Goal: Communication & Community: Answer question/provide support

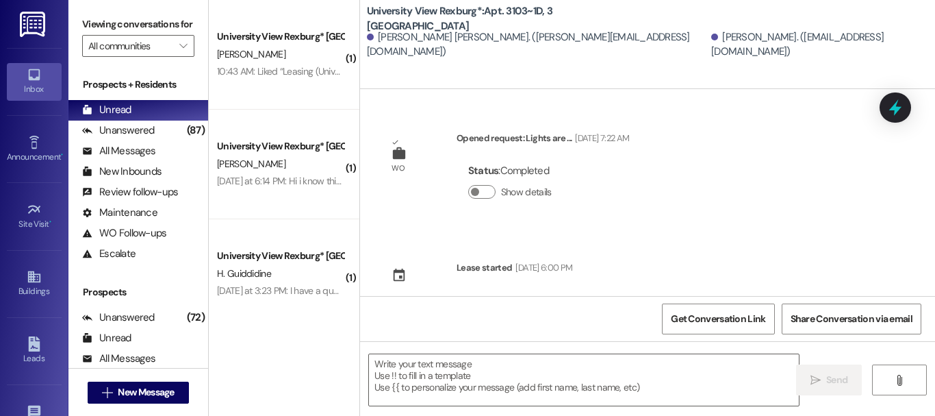
scroll to position [687, 0]
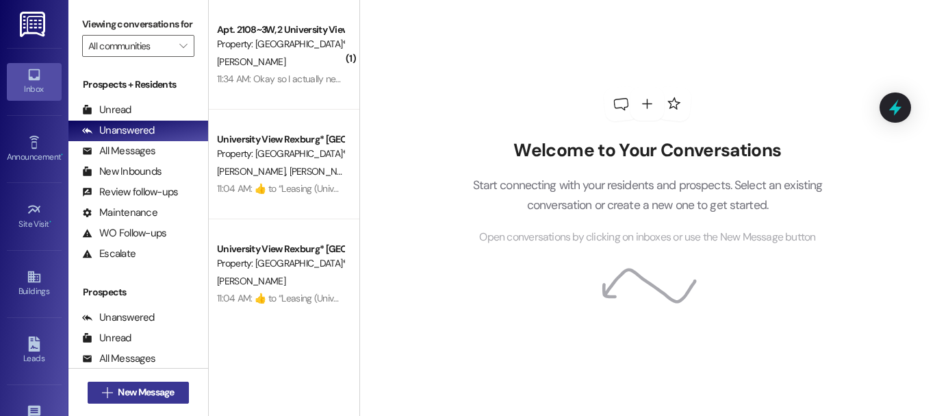
click at [182, 390] on button " New Message" at bounding box center [138, 392] width 101 height 22
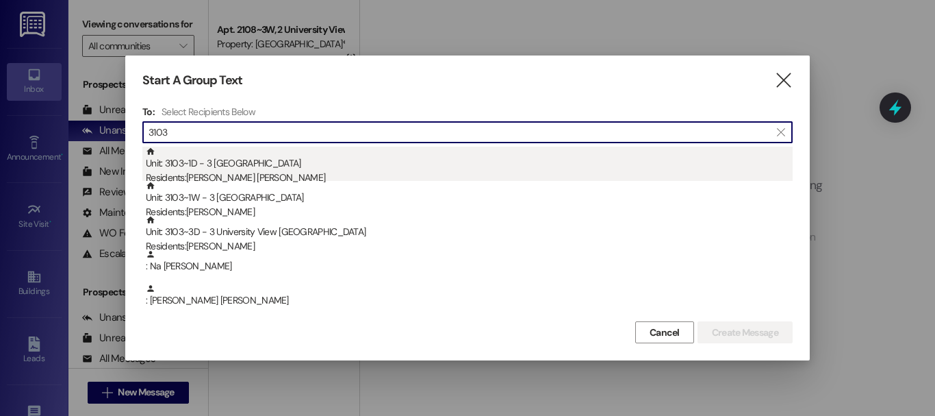
type input "3103"
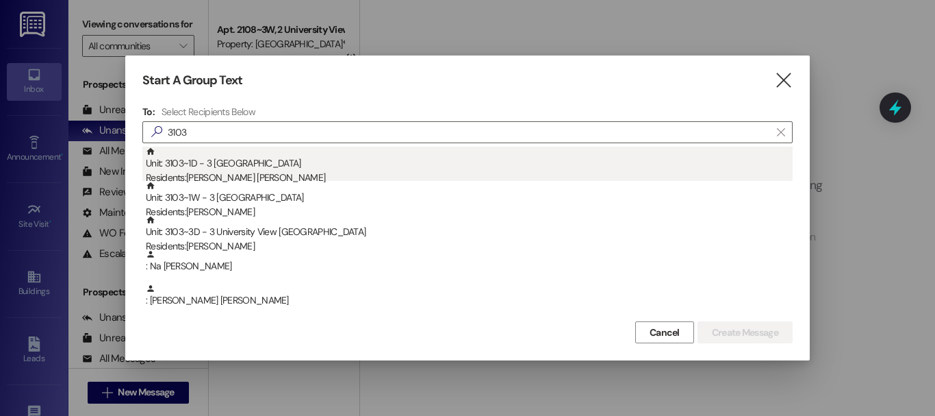
click at [242, 161] on div "Unit: 3103~1D - 3 University View Rexburg Residents: [PERSON_NAME] [PERSON_NAME]" at bounding box center [469, 166] width 647 height 39
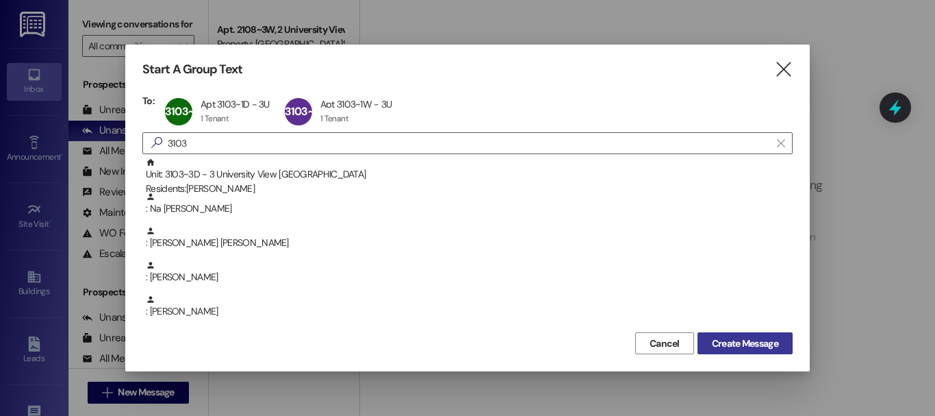
click at [780, 341] on span "Create Message" at bounding box center [745, 343] width 72 height 14
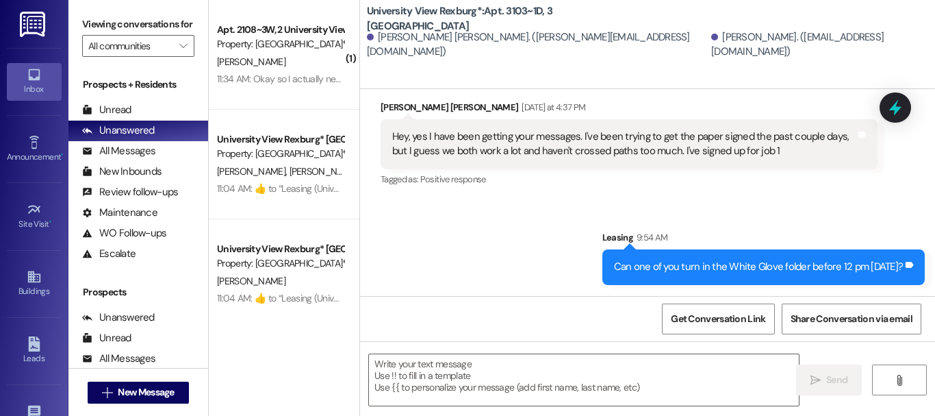
scroll to position [2, 0]
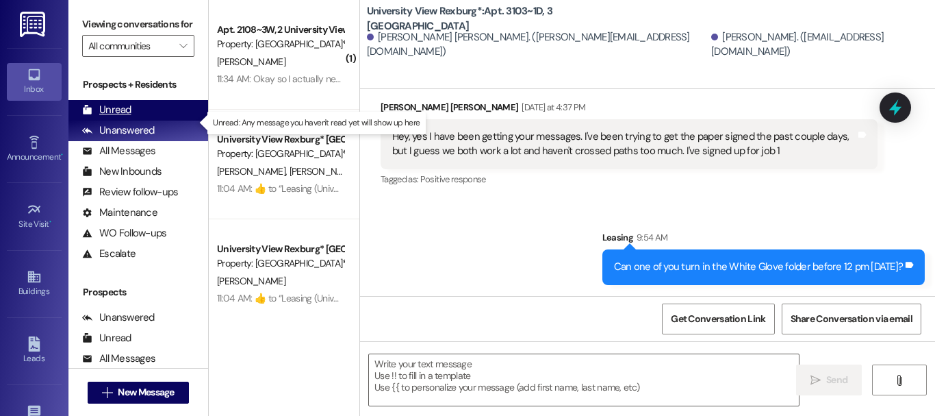
click at [164, 116] on div "Unread (0)" at bounding box center [138, 110] width 140 height 21
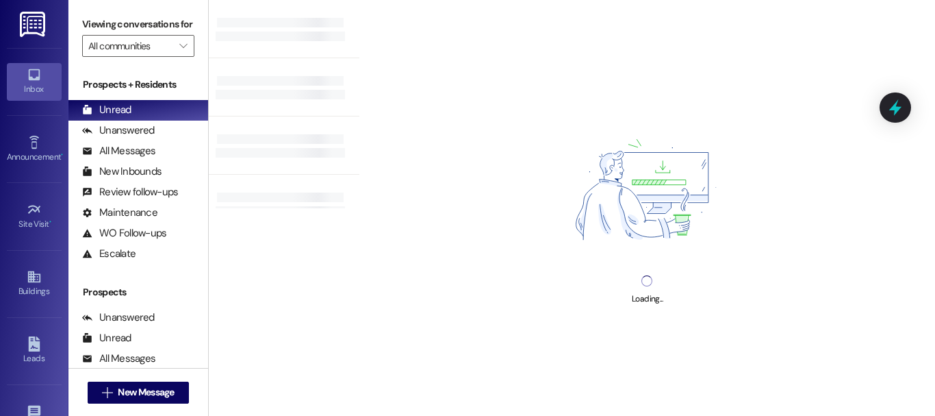
click at [476, 136] on div "Loading..." at bounding box center [647, 208] width 576 height 416
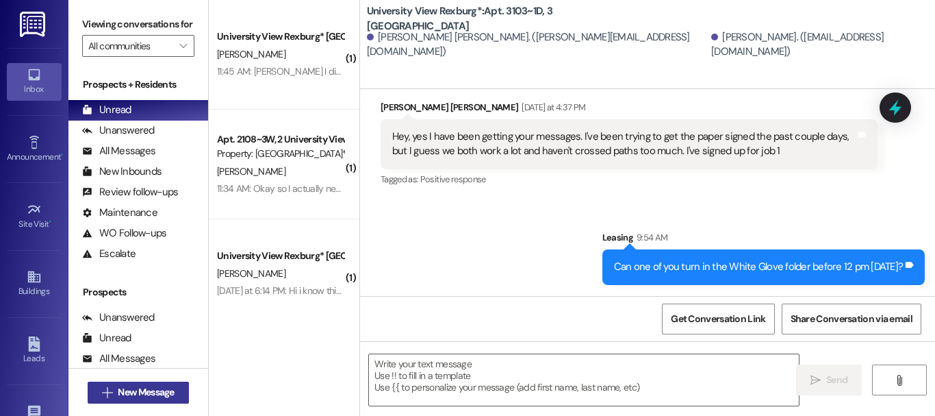
click at [155, 385] on span "New Message" at bounding box center [146, 392] width 56 height 14
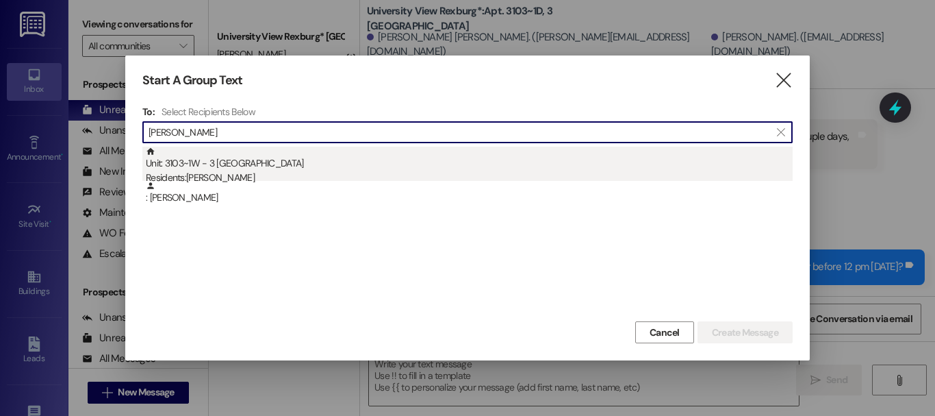
type input "[PERSON_NAME]"
click at [249, 159] on div "Unit: 3103~1W - 3 University View Rexburg Residents: [PERSON_NAME]" at bounding box center [469, 166] width 647 height 39
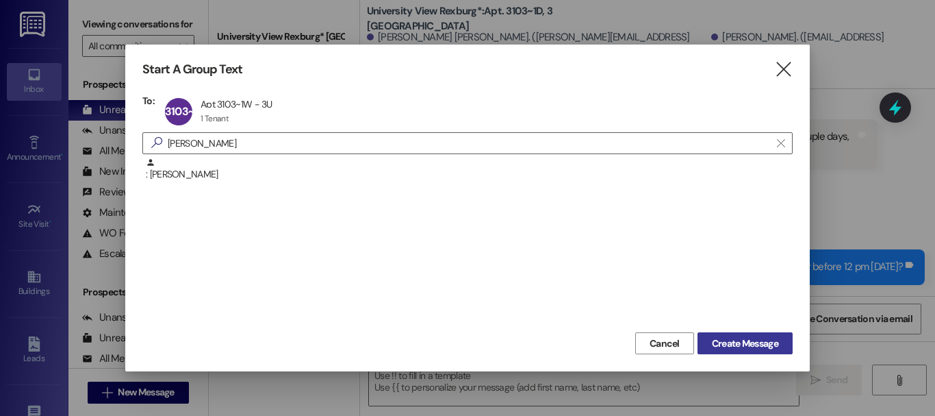
click at [763, 344] on span "Create Message" at bounding box center [745, 343] width 66 height 14
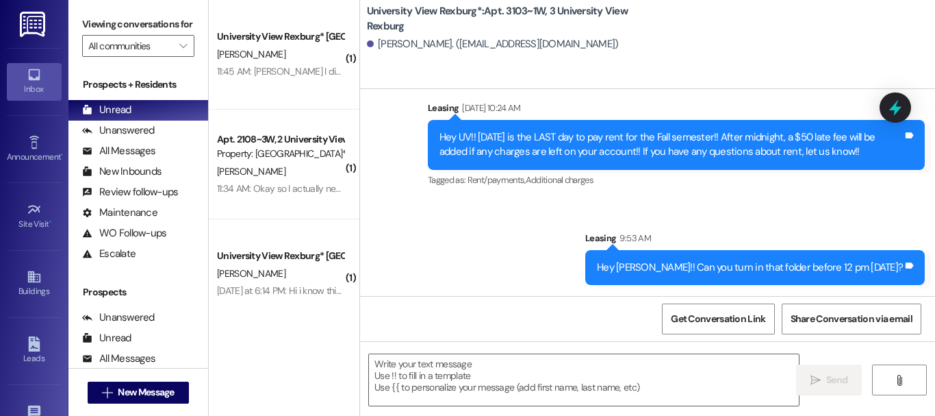
scroll to position [0, 0]
click at [132, 400] on button " New Message" at bounding box center [138, 392] width 101 height 22
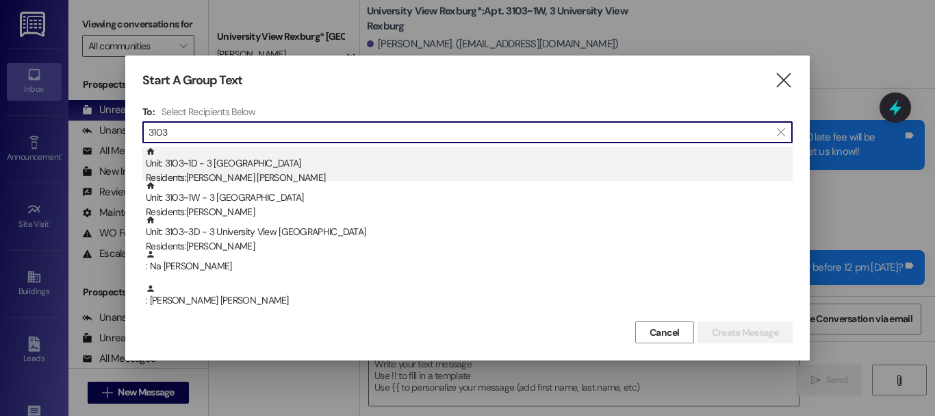
type input "3103"
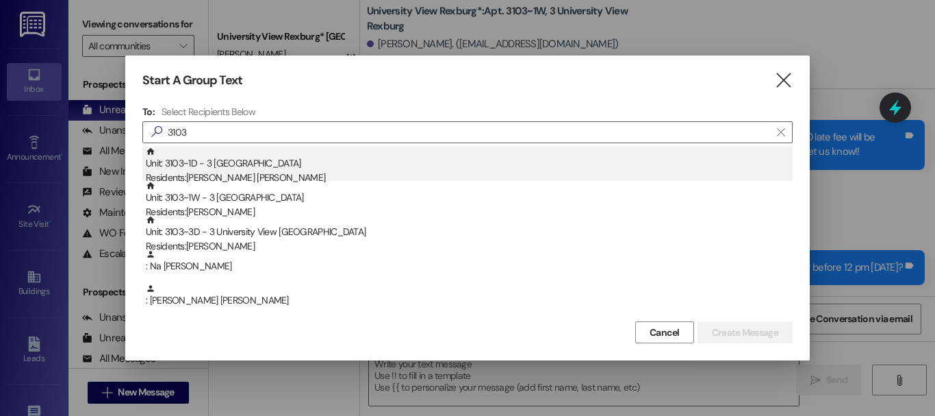
click at [267, 168] on div "Unit: 3103~1D - 3 University View Rexburg Residents: [PERSON_NAME] [PERSON_NAME]" at bounding box center [469, 166] width 647 height 39
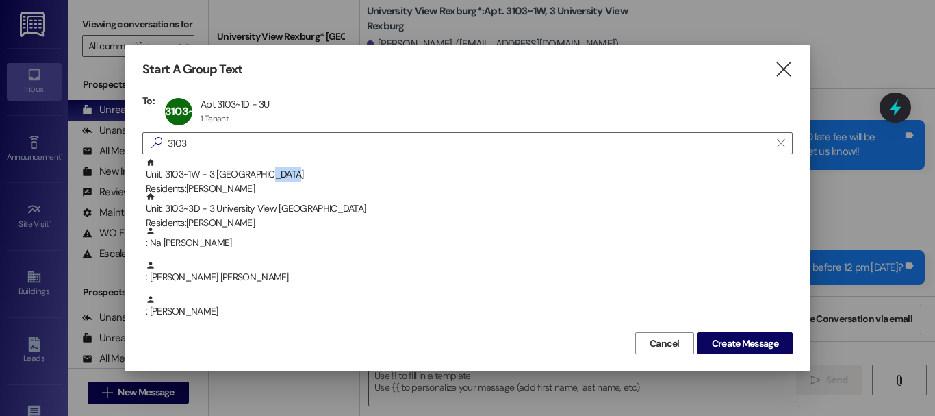
click at [267, 168] on div "Unit: 3103~1W - 3 University View Rexburg Residents: [PERSON_NAME]" at bounding box center [469, 176] width 647 height 39
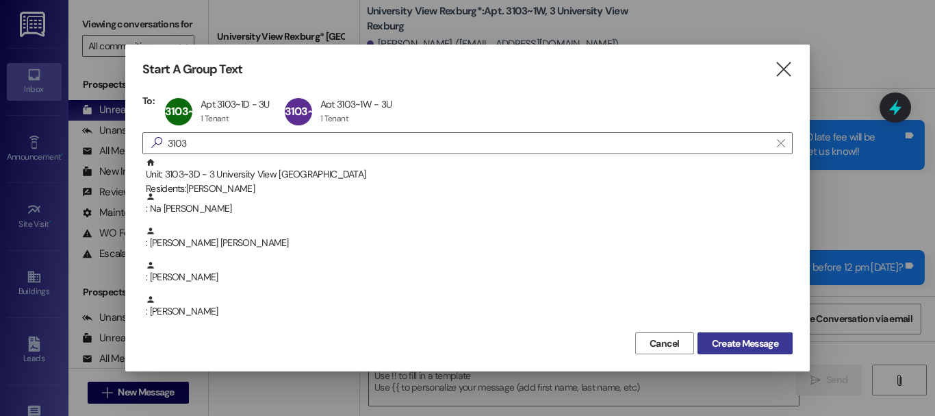
click at [776, 344] on span "Create Message" at bounding box center [745, 343] width 66 height 14
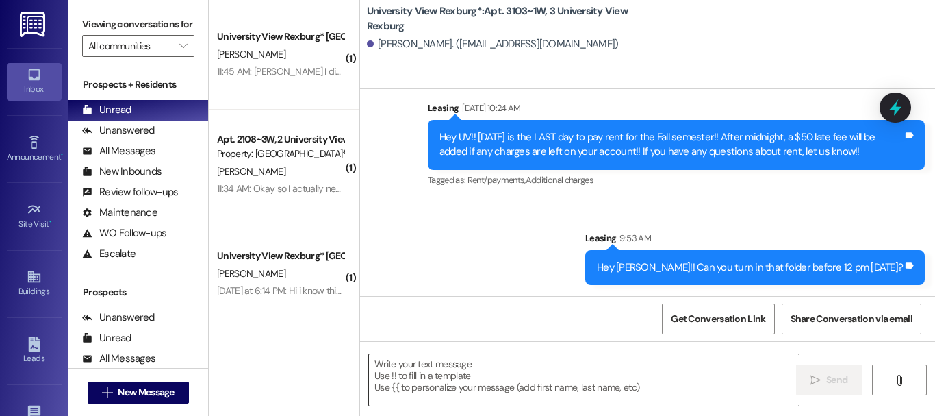
click at [440, 370] on textarea at bounding box center [584, 379] width 430 height 51
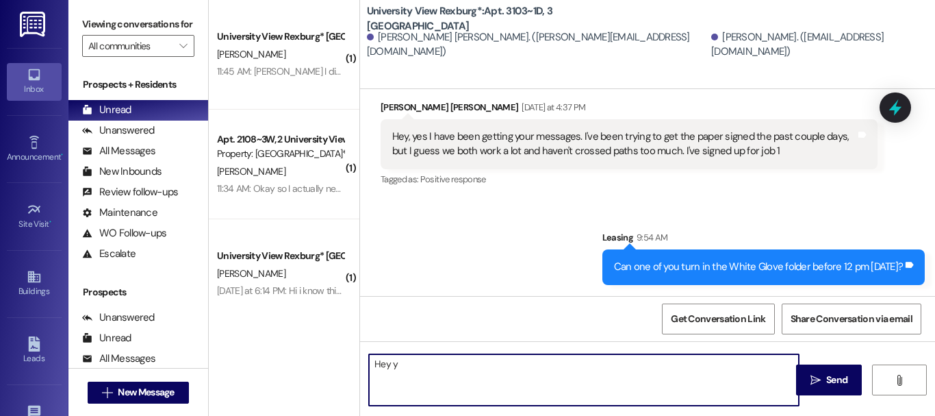
scroll to position [211, 0]
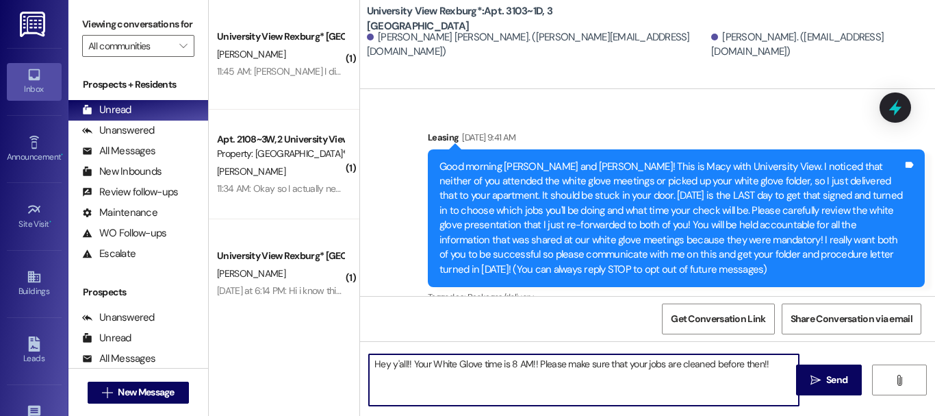
type textarea "Hey y'all!! Your White Glove time is 8 AM!! Please make sure that your jobs are…"
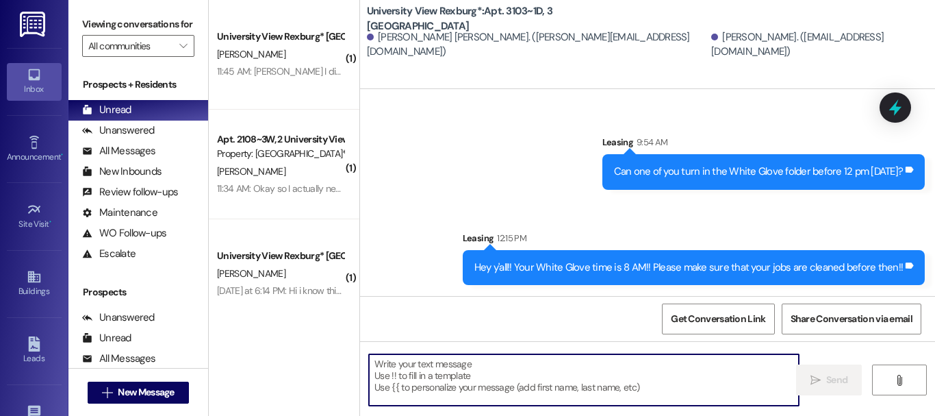
scroll to position [2, 0]
click at [158, 138] on div "Unanswered (0)" at bounding box center [138, 130] width 140 height 21
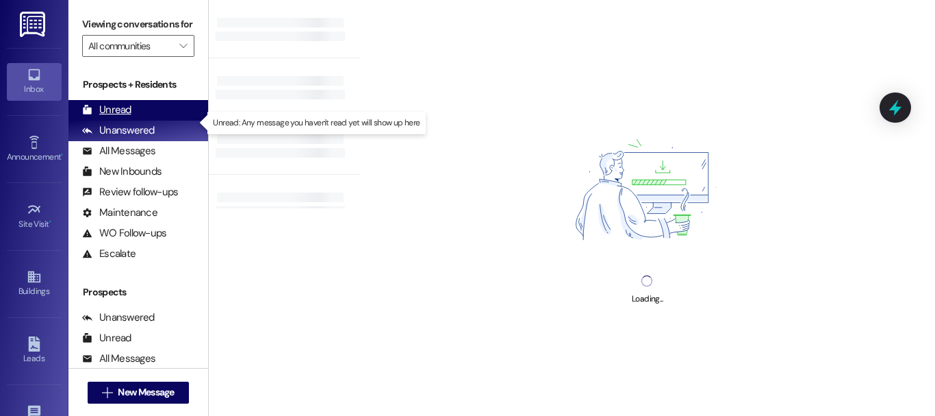
click at [153, 120] on div "Unread (0)" at bounding box center [138, 110] width 140 height 21
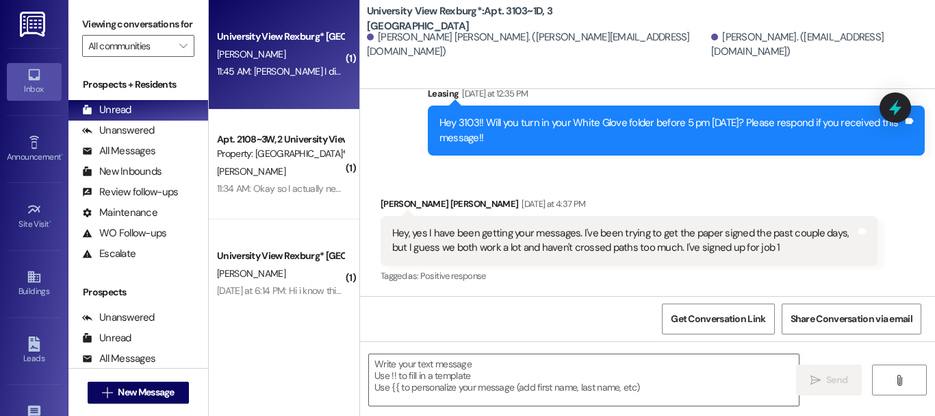
scroll to position [10, 0]
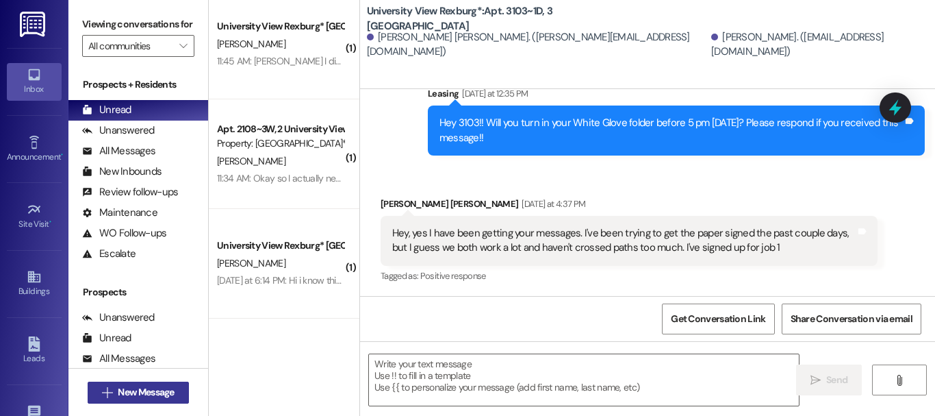
click at [130, 390] on span "New Message" at bounding box center [146, 392] width 56 height 14
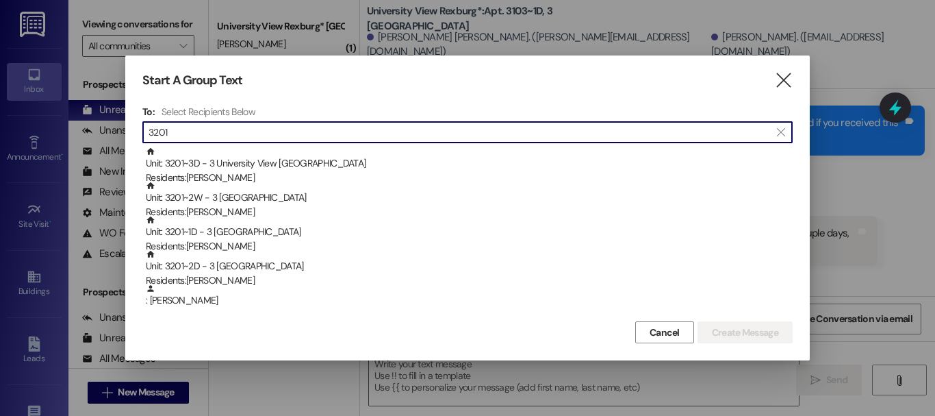
type input "3201"
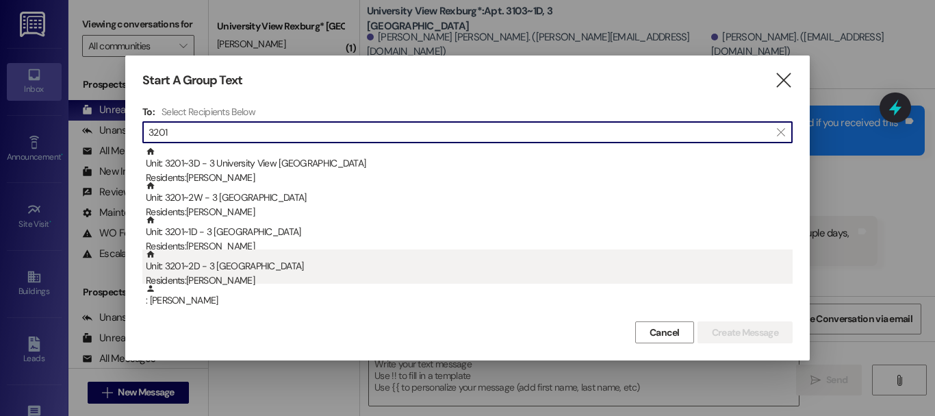
click at [227, 275] on div "Residents: [PERSON_NAME]" at bounding box center [469, 280] width 647 height 14
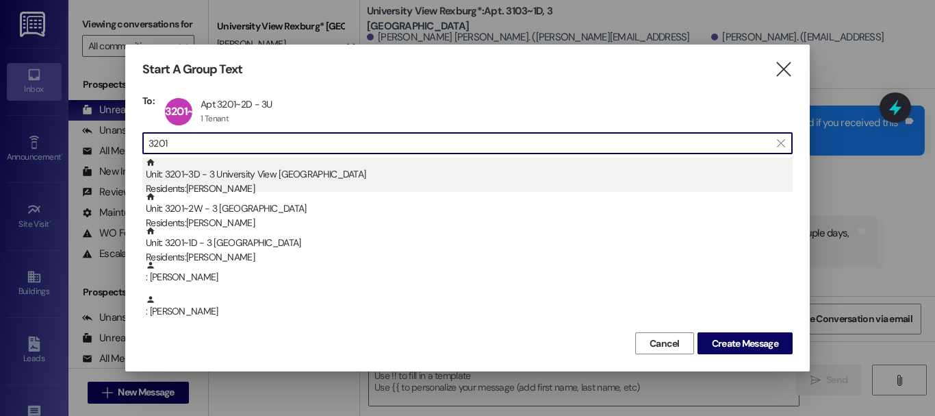
click at [220, 173] on div "Unit: 3201~3D - 3 University View Rexburg Residents: [PERSON_NAME]" at bounding box center [469, 176] width 647 height 39
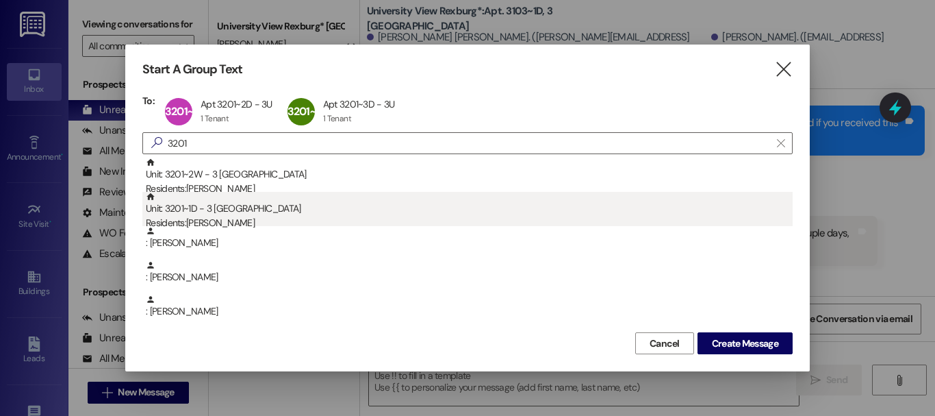
click at [212, 210] on div "Unit: 3201~1D - 3 University View Rexburg Residents: [PERSON_NAME]" at bounding box center [469, 211] width 647 height 39
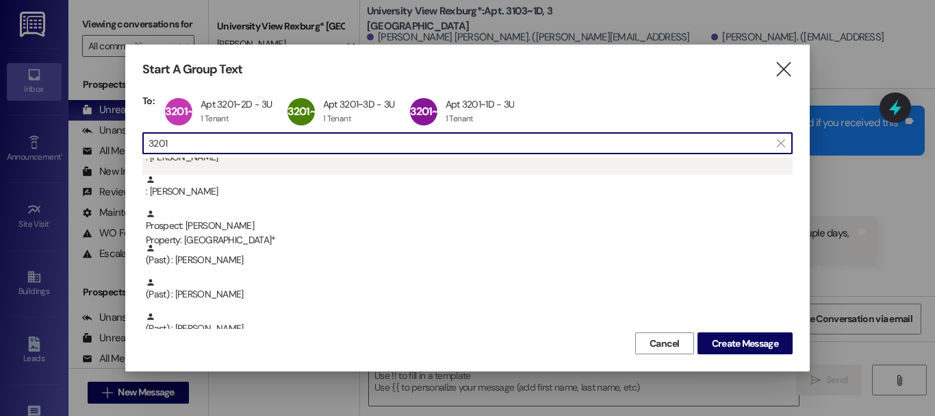
scroll to position [86, 0]
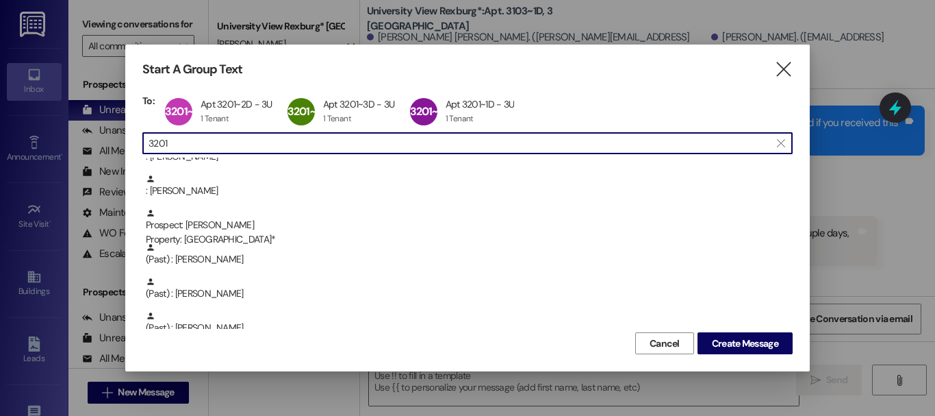
click at [170, 144] on input "3201" at bounding box center [460, 142] width 622 height 19
click at [752, 349] on span "Create Message" at bounding box center [745, 343] width 66 height 14
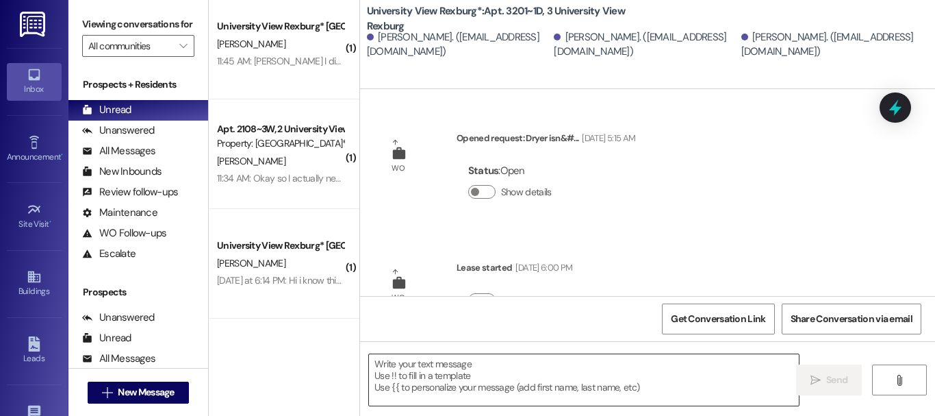
click at [486, 381] on textarea at bounding box center [584, 379] width 430 height 51
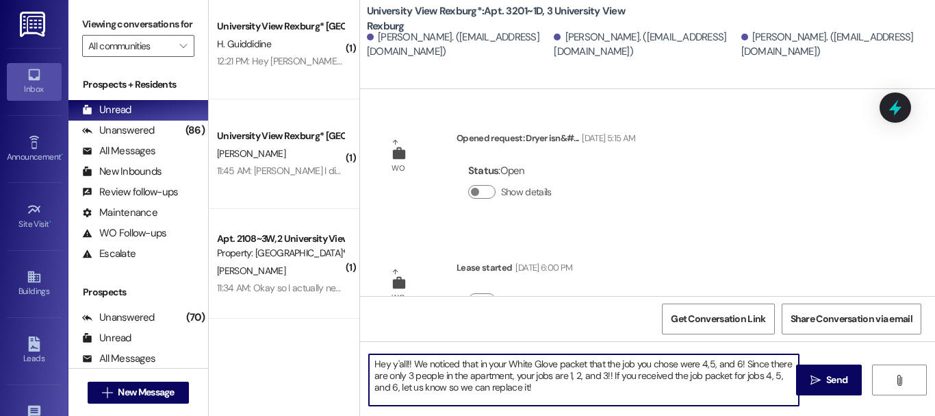
type textarea "Hey y'all!! We noticed that in your White Glove packet that the job you chose w…"
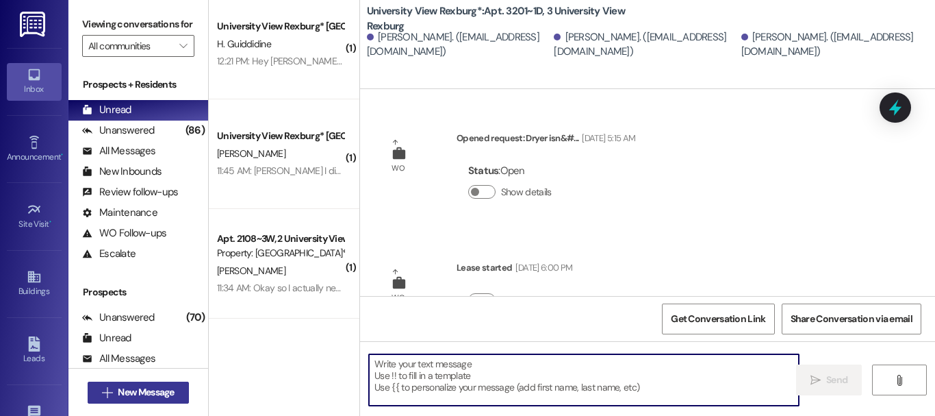
click at [106, 396] on icon "" at bounding box center [107, 392] width 10 height 11
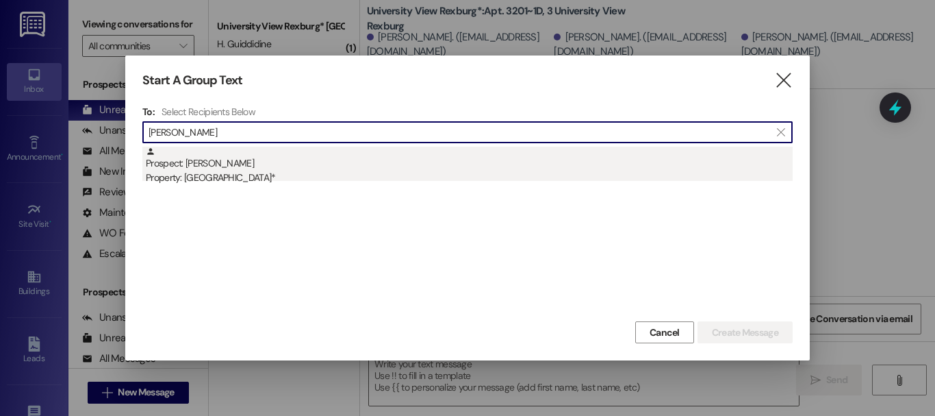
type input "[PERSON_NAME]"
click at [281, 169] on div "Prospect: [GEOGRAPHIC_DATA][PERSON_NAME] Property: [GEOGRAPHIC_DATA]*" at bounding box center [469, 166] width 647 height 39
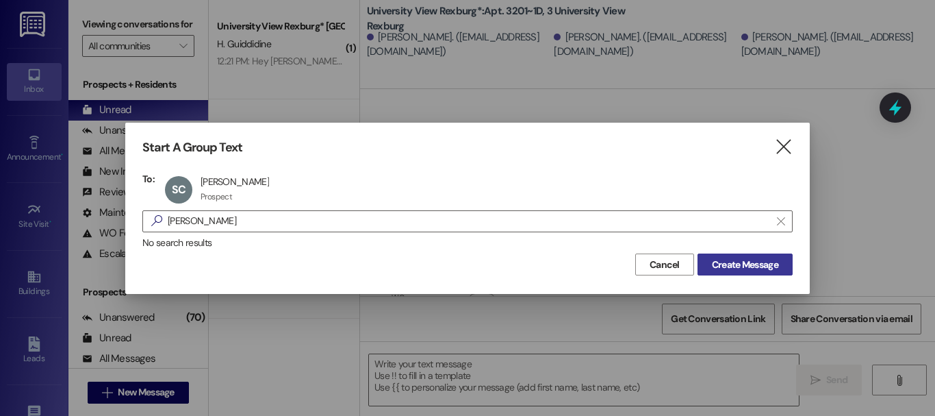
click at [759, 265] on span "Create Message" at bounding box center [745, 264] width 66 height 14
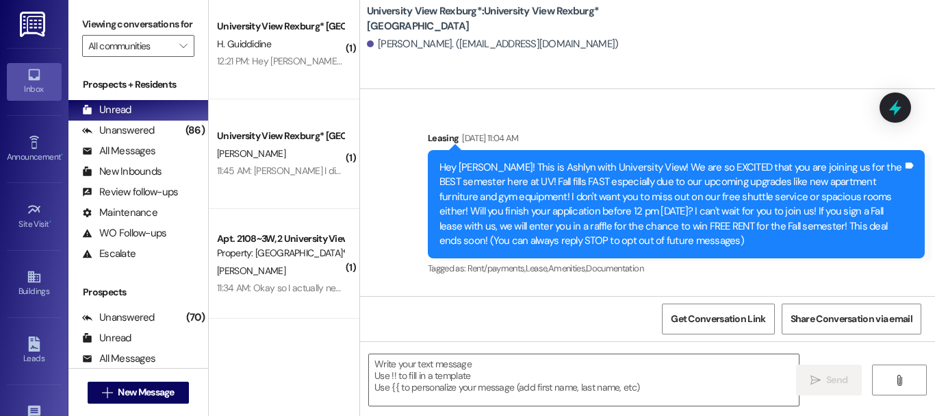
scroll to position [1755, 0]
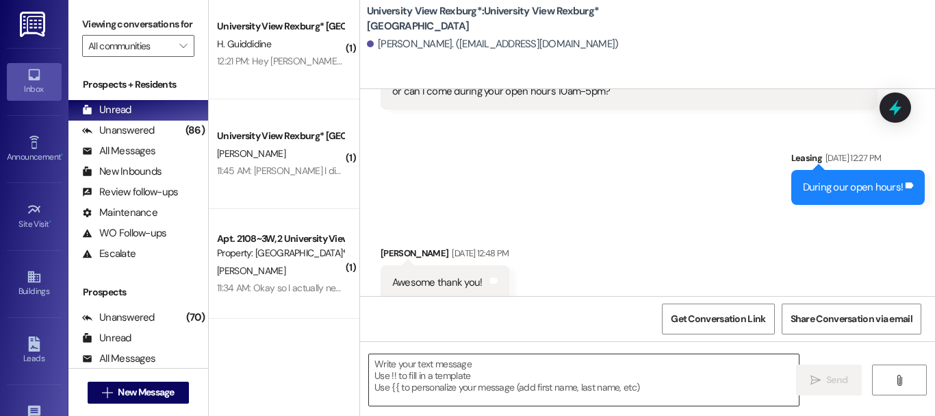
click at [473, 396] on textarea at bounding box center [584, 379] width 430 height 51
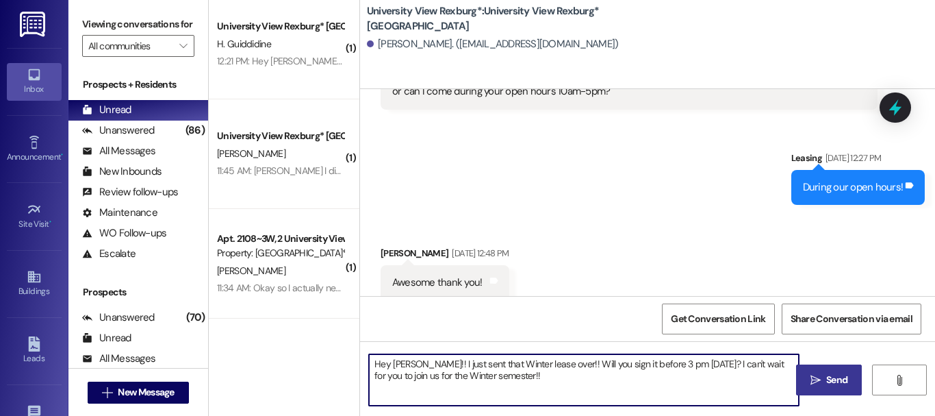
type textarea "Hey [PERSON_NAME]!! I just sent that Winter lease over!! Will you sign it befor…"
click at [837, 370] on button " Send" at bounding box center [829, 379] width 66 height 31
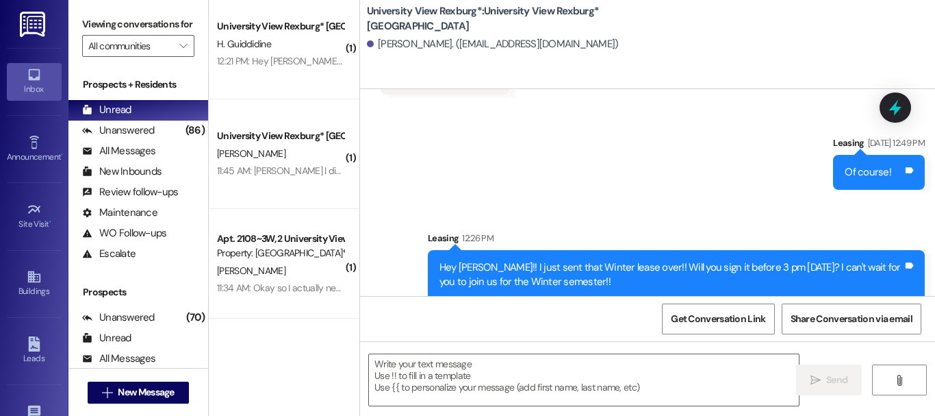
scroll to position [2, 0]
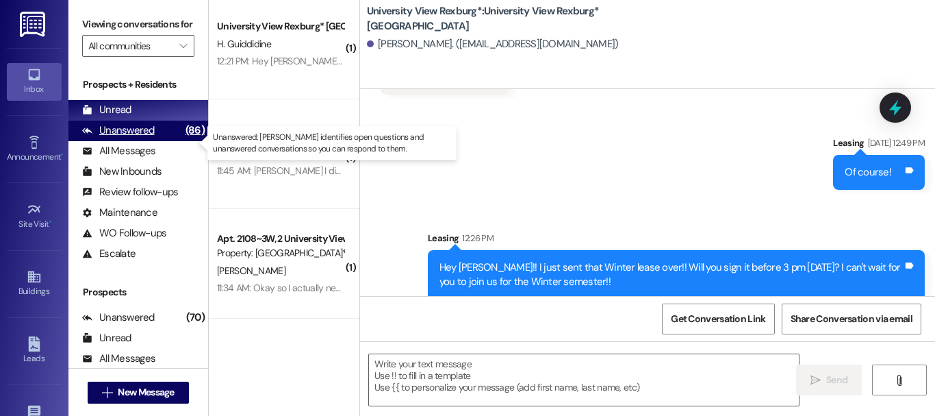
click at [144, 138] on div "Unanswered" at bounding box center [118, 130] width 73 height 14
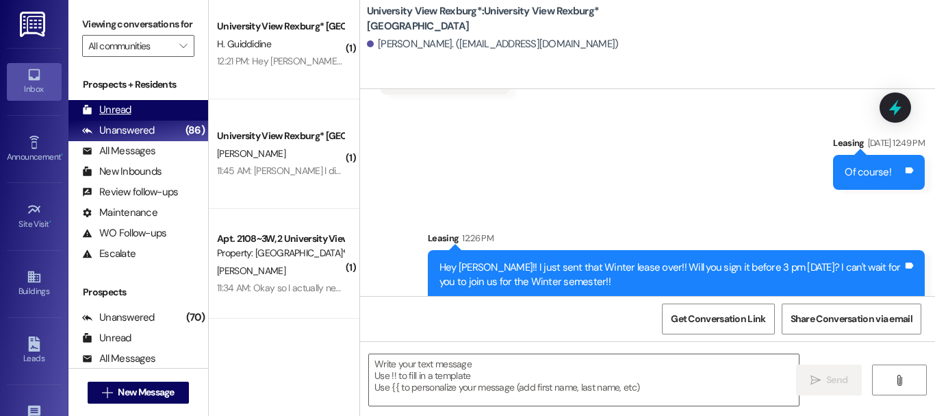
click at [129, 117] on div "Unread" at bounding box center [106, 110] width 49 height 14
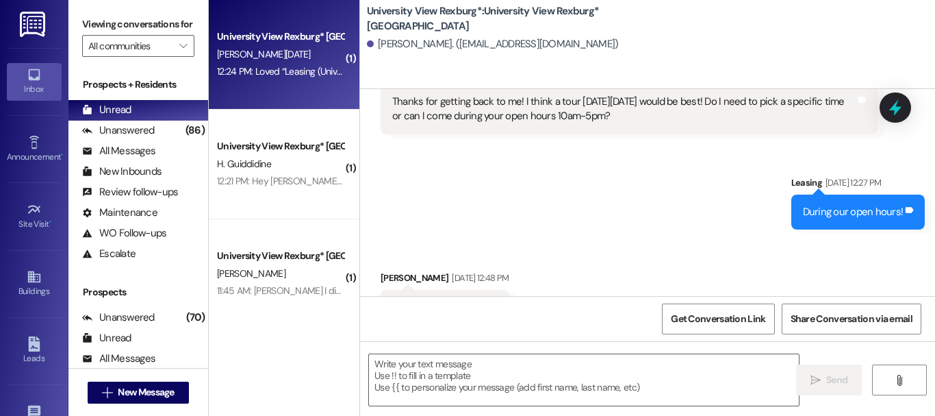
scroll to position [1755, 0]
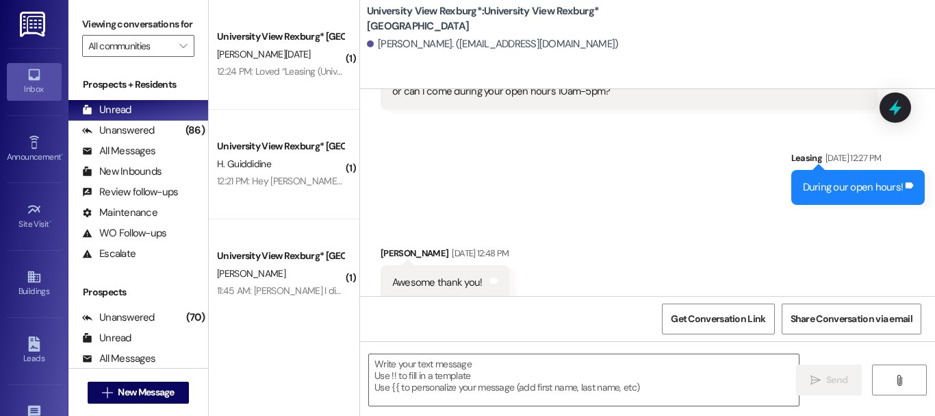
click at [475, 409] on div " Send " at bounding box center [647, 392] width 575 height 103
click at [435, 379] on textarea at bounding box center [584, 379] width 430 height 51
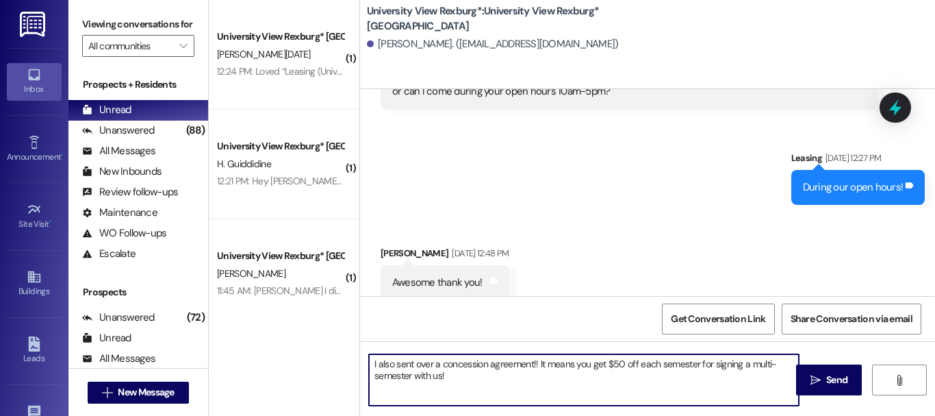
type textarea "I also sent over a concession agreement!! It means you get $50 off each semeste…"
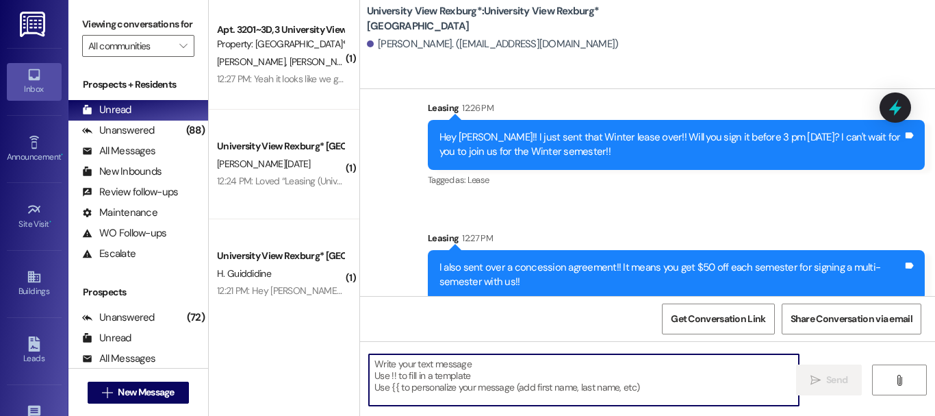
scroll to position [2, 0]
